Goal: Check status

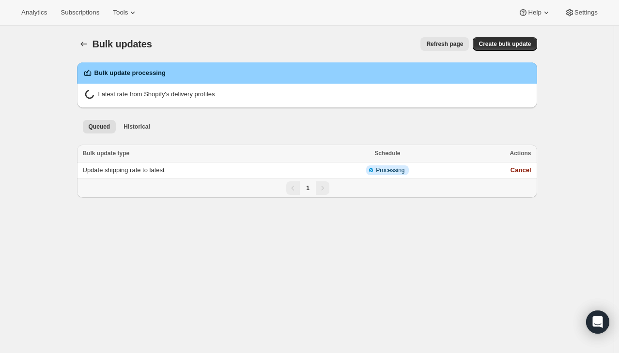
click at [447, 48] on button "Refresh page" at bounding box center [444, 44] width 48 height 14
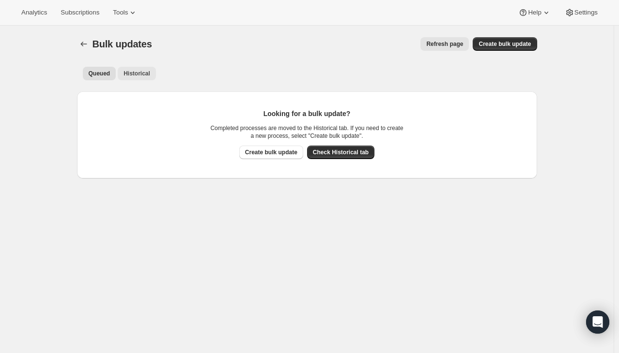
click at [138, 75] on span "Historical" at bounding box center [136, 74] width 27 height 8
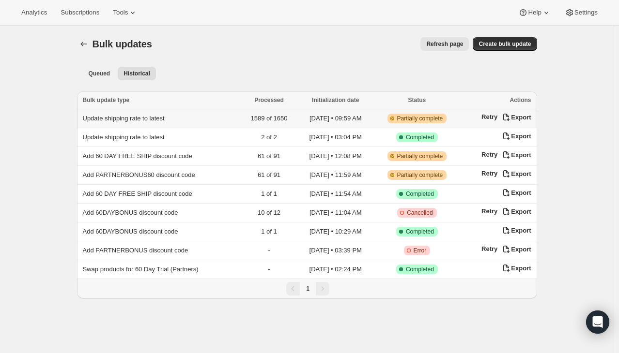
click at [321, 124] on td "2025-08-15 • 09:59 AM" at bounding box center [335, 118] width 77 height 19
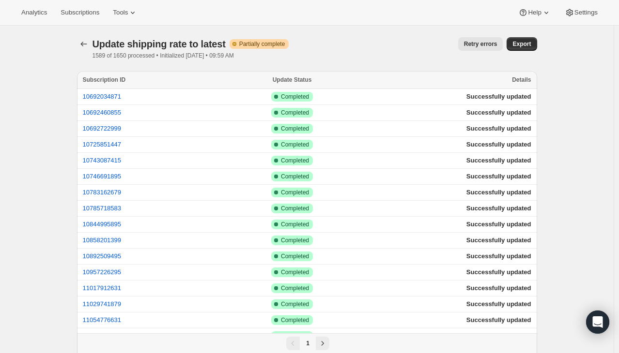
click at [307, 80] on div "Update Status" at bounding box center [292, 80] width 130 height 10
click at [305, 80] on span "Update Status" at bounding box center [291, 79] width 39 height 7
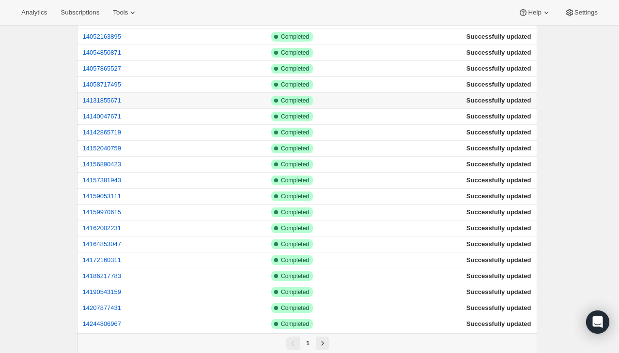
scroll to position [1354, 0]
click at [321, 340] on div "1" at bounding box center [307, 342] width 460 height 19
click at [321, 337] on button "Next" at bounding box center [323, 342] width 14 height 14
click at [321, 337] on icon "Next" at bounding box center [323, 342] width 10 height 10
click at [323, 340] on icon "Next" at bounding box center [322, 342] width 2 height 4
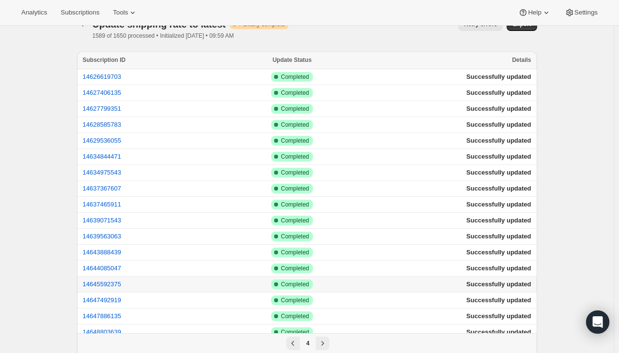
scroll to position [0, 0]
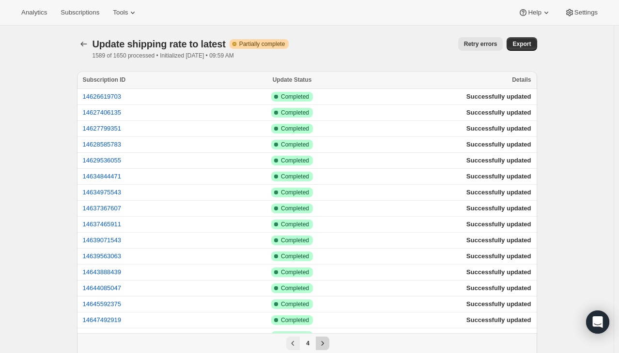
click at [326, 347] on icon "Next" at bounding box center [323, 344] width 10 height 10
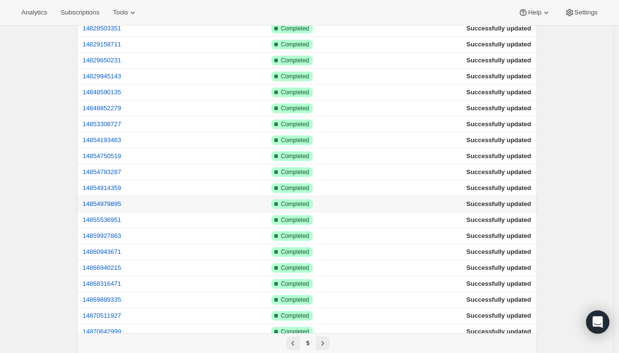
scroll to position [1354, 0]
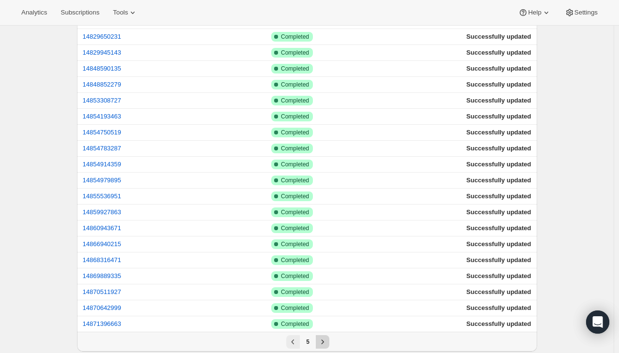
click at [322, 337] on icon "Next" at bounding box center [323, 342] width 10 height 10
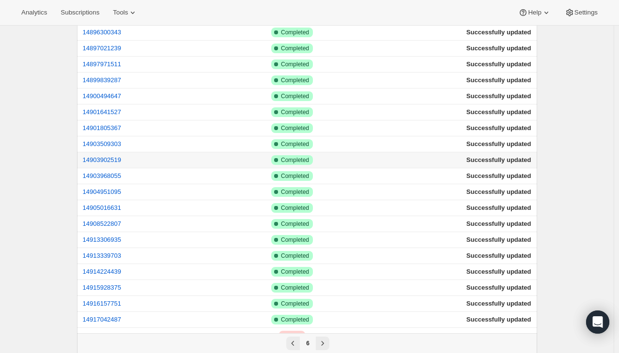
scroll to position [676, 0]
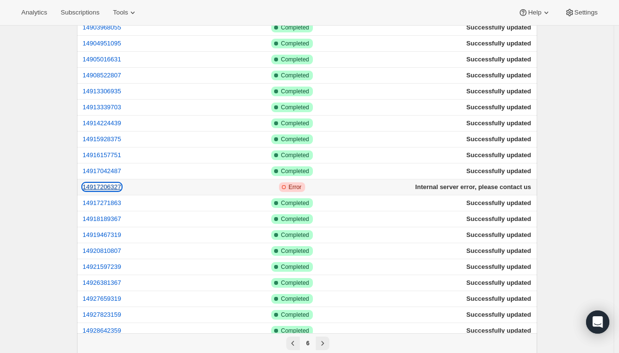
click at [114, 183] on button "14917206327" at bounding box center [102, 186] width 39 height 7
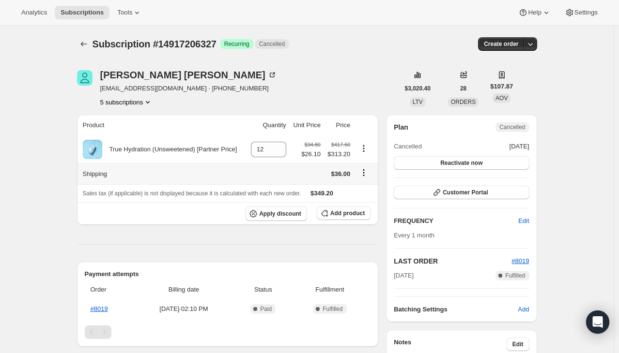
click at [366, 171] on icon "Shipping actions" at bounding box center [364, 173] width 10 height 10
click at [362, 192] on span "Edit shipping rate" at bounding box center [365, 191] width 48 height 7
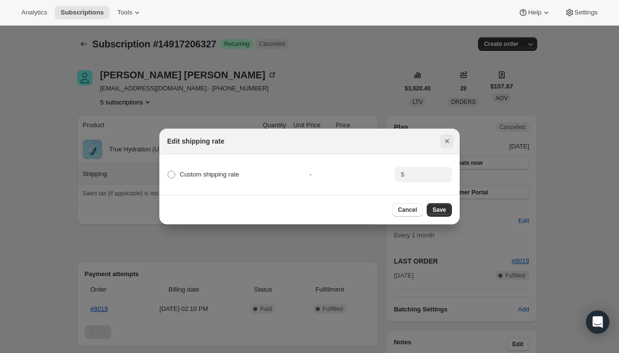
click at [447, 139] on icon "Close" at bounding box center [447, 141] width 4 height 4
